Goal: Navigation & Orientation: Find specific page/section

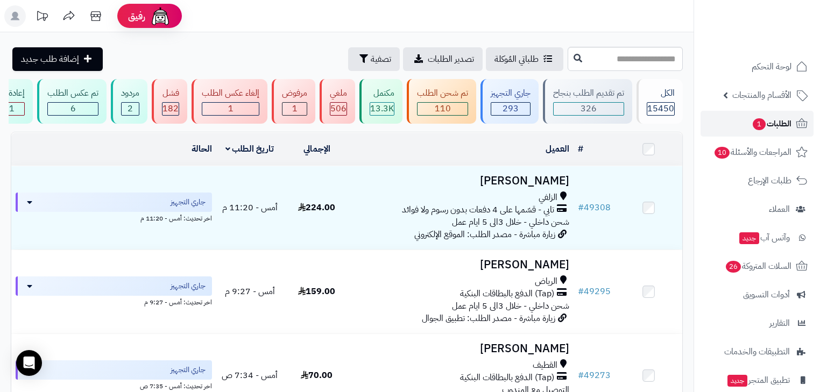
click at [792, 121] on link "الطلبات 1" at bounding box center [757, 124] width 113 height 26
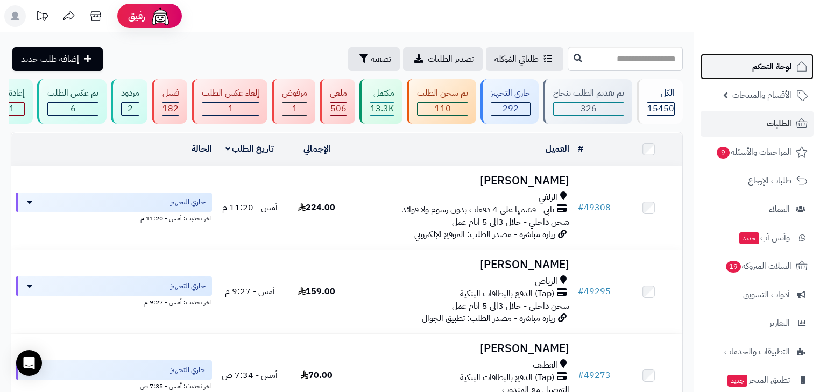
click at [753, 69] on span "لوحة التحكم" at bounding box center [771, 66] width 39 height 15
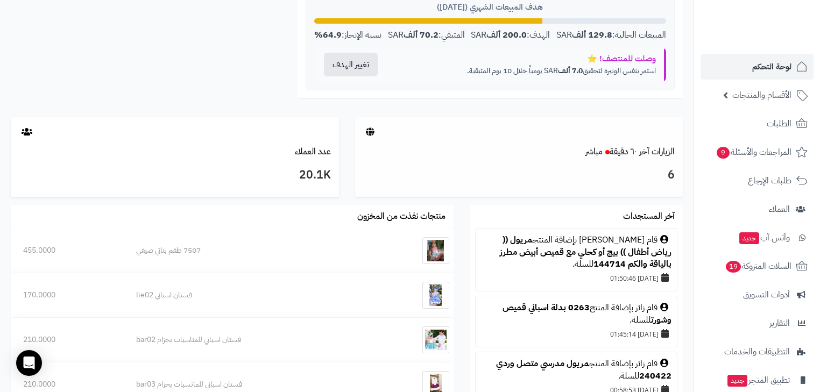
scroll to position [616, 0]
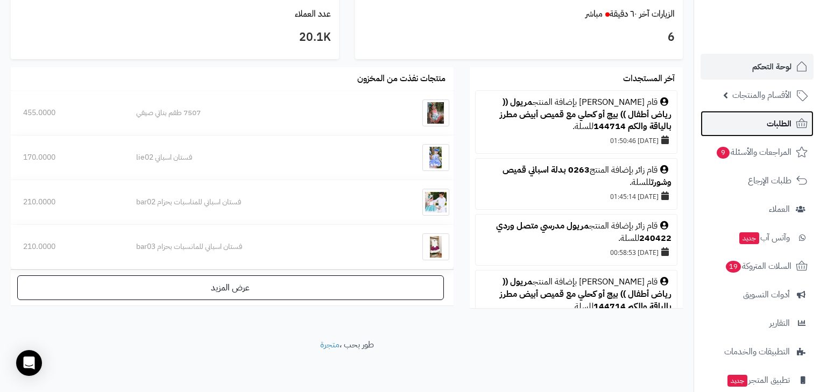
click at [768, 125] on span "الطلبات" at bounding box center [779, 123] width 25 height 15
